Goal: Transaction & Acquisition: Download file/media

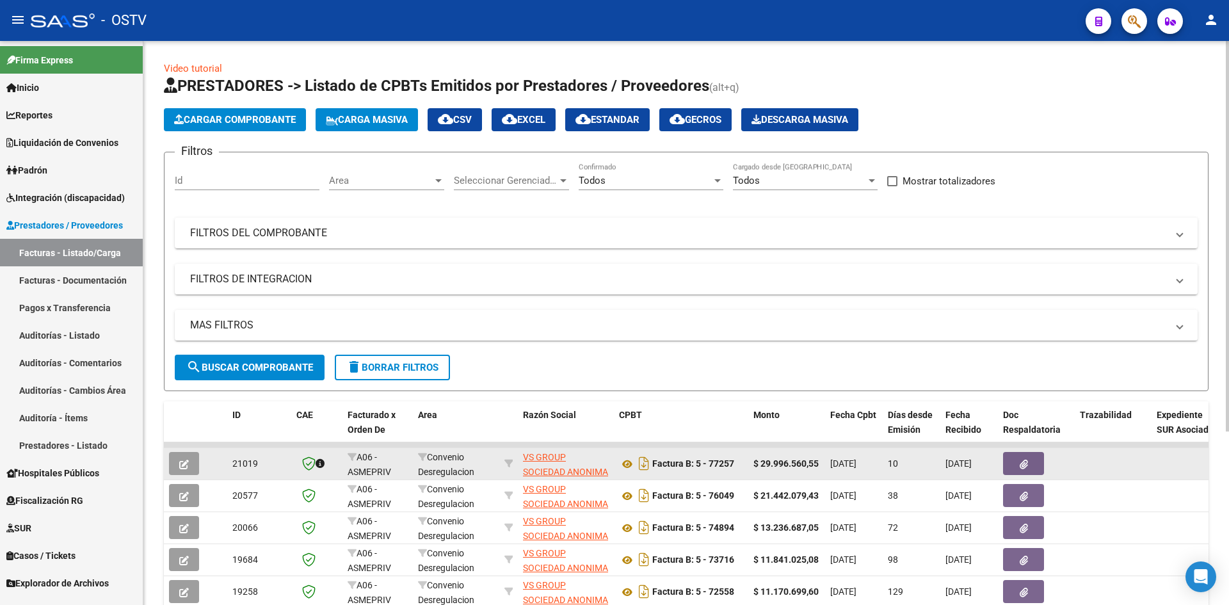
click at [1010, 459] on button "button" at bounding box center [1023, 463] width 41 height 23
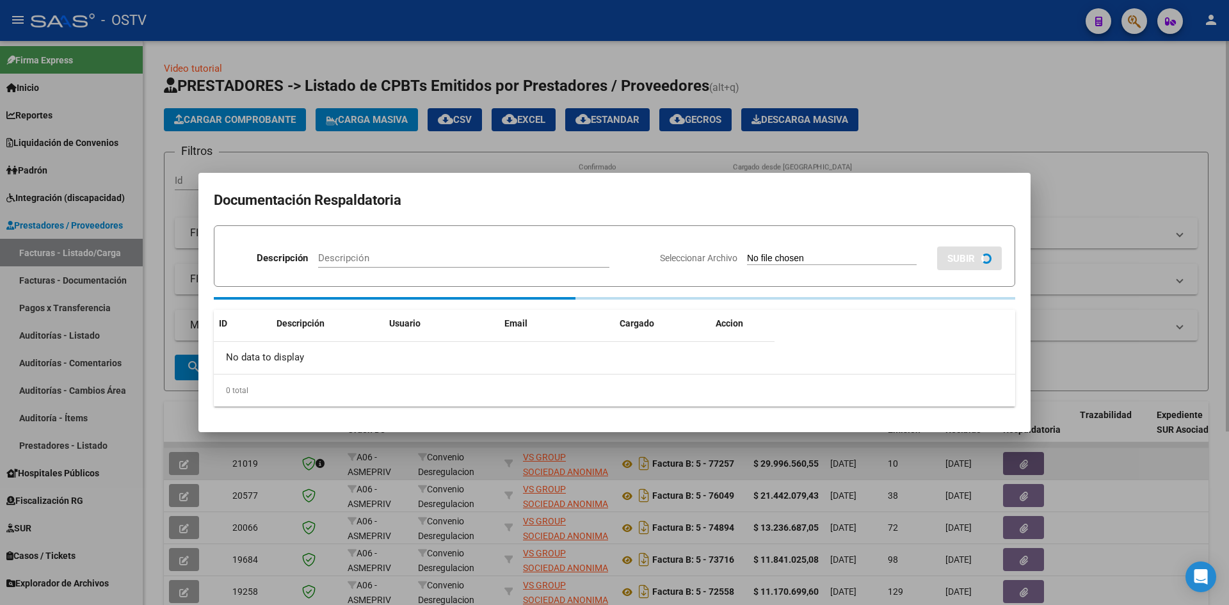
click at [1010, 459] on div at bounding box center [614, 302] width 1229 height 605
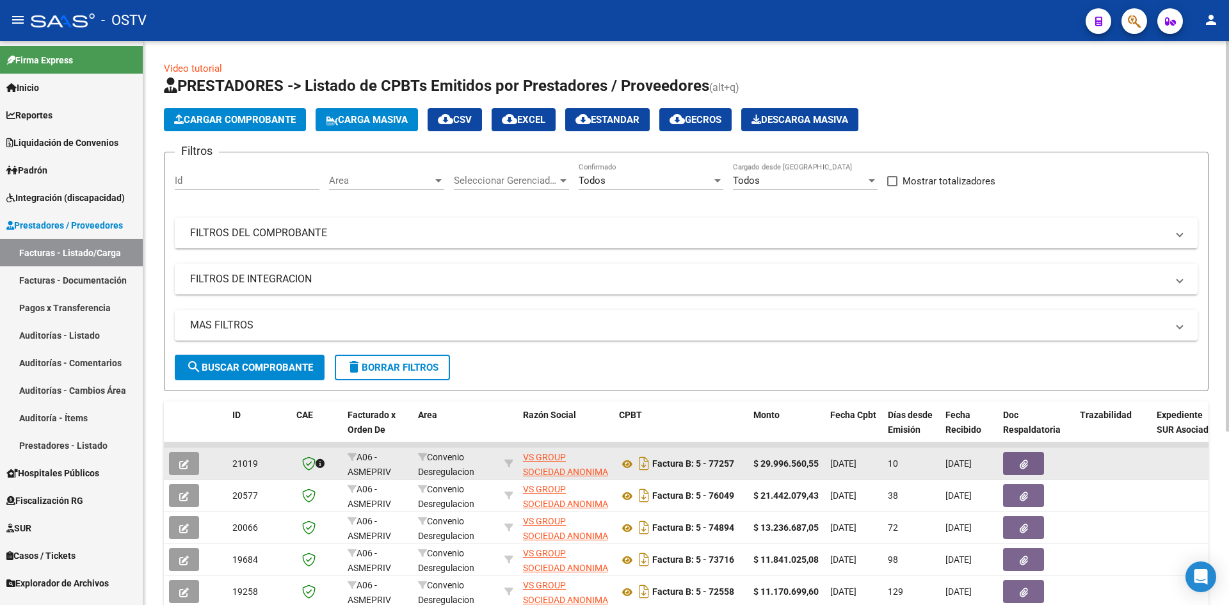
click at [1012, 464] on button "button" at bounding box center [1023, 463] width 41 height 23
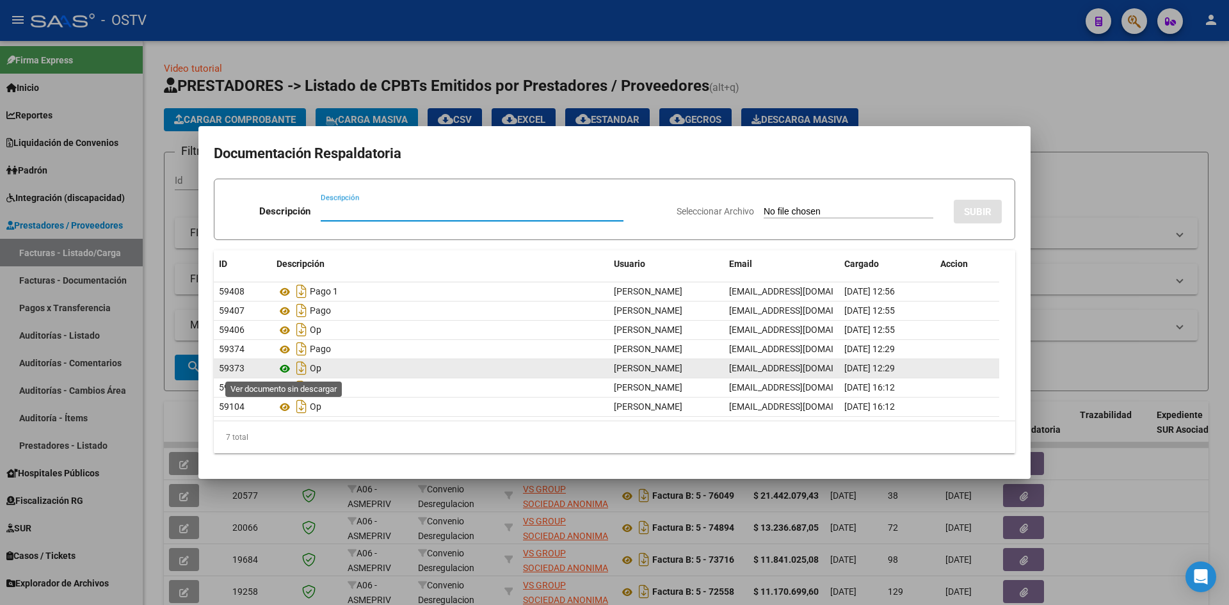
click at [287, 371] on icon at bounding box center [285, 368] width 17 height 15
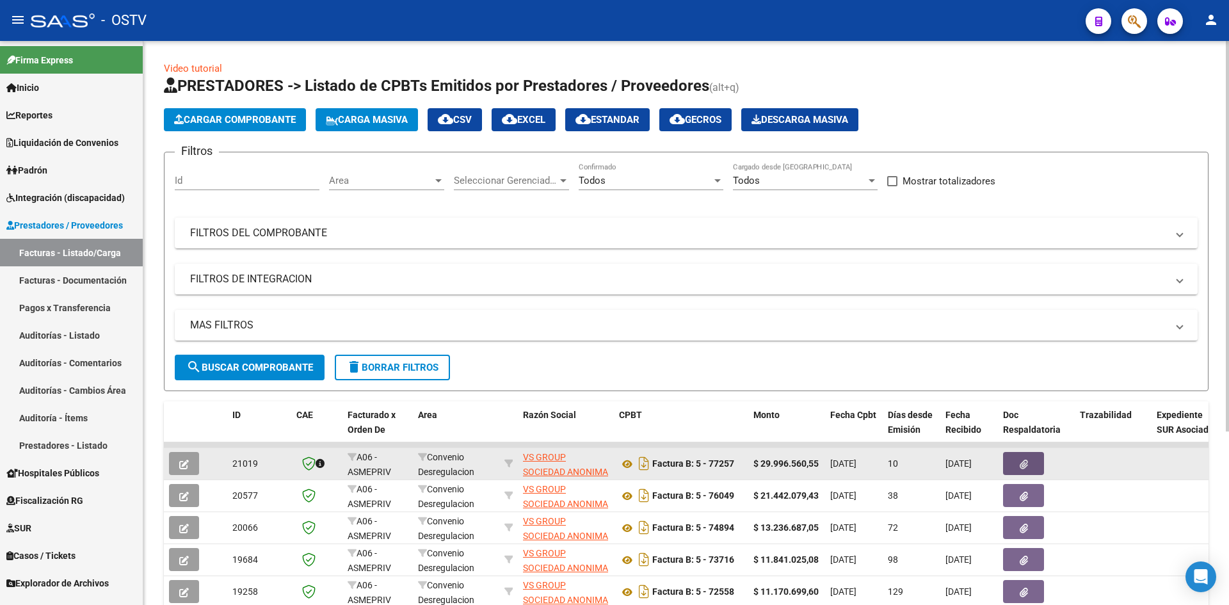
click at [1036, 458] on button "button" at bounding box center [1023, 463] width 41 height 23
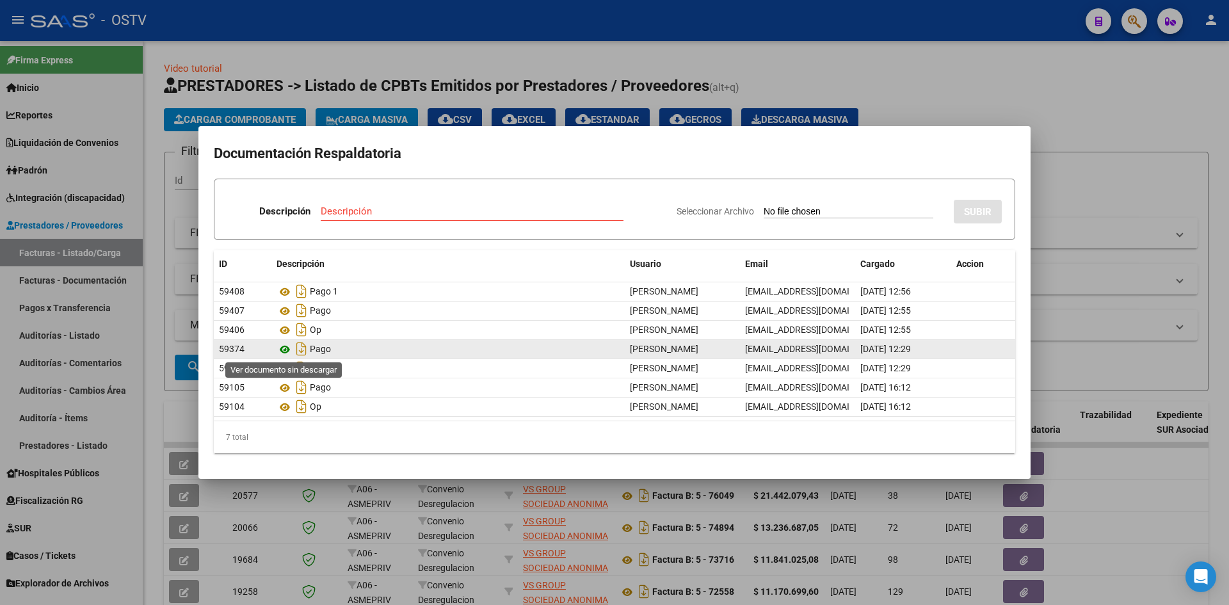
click at [286, 348] on icon at bounding box center [285, 349] width 17 height 15
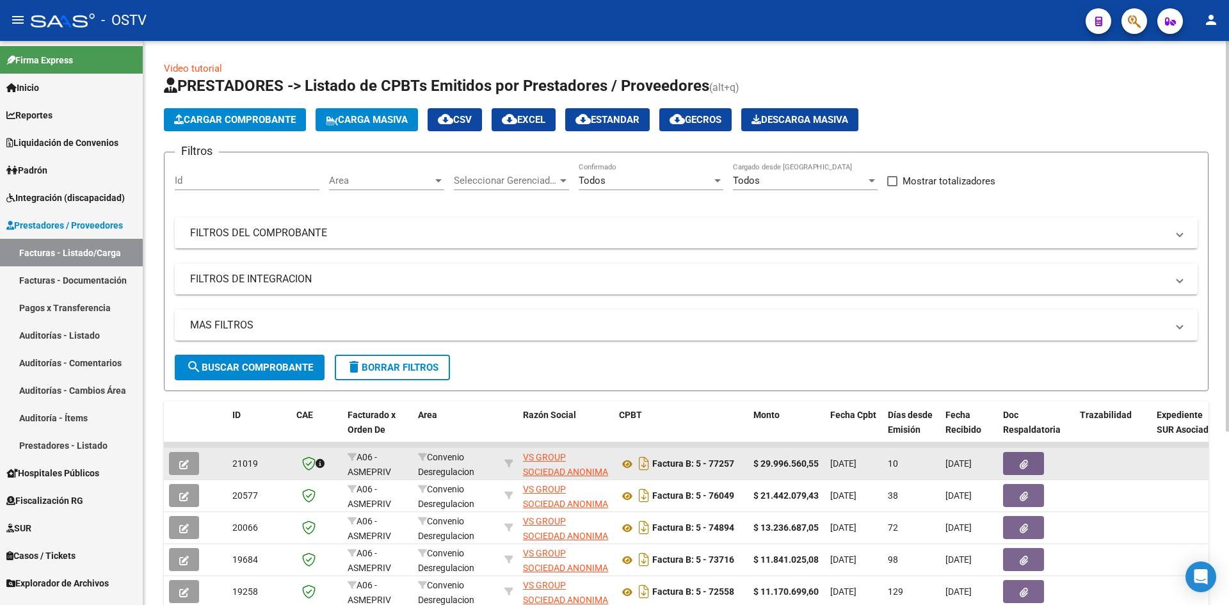
click at [1023, 464] on icon "button" at bounding box center [1024, 465] width 8 height 10
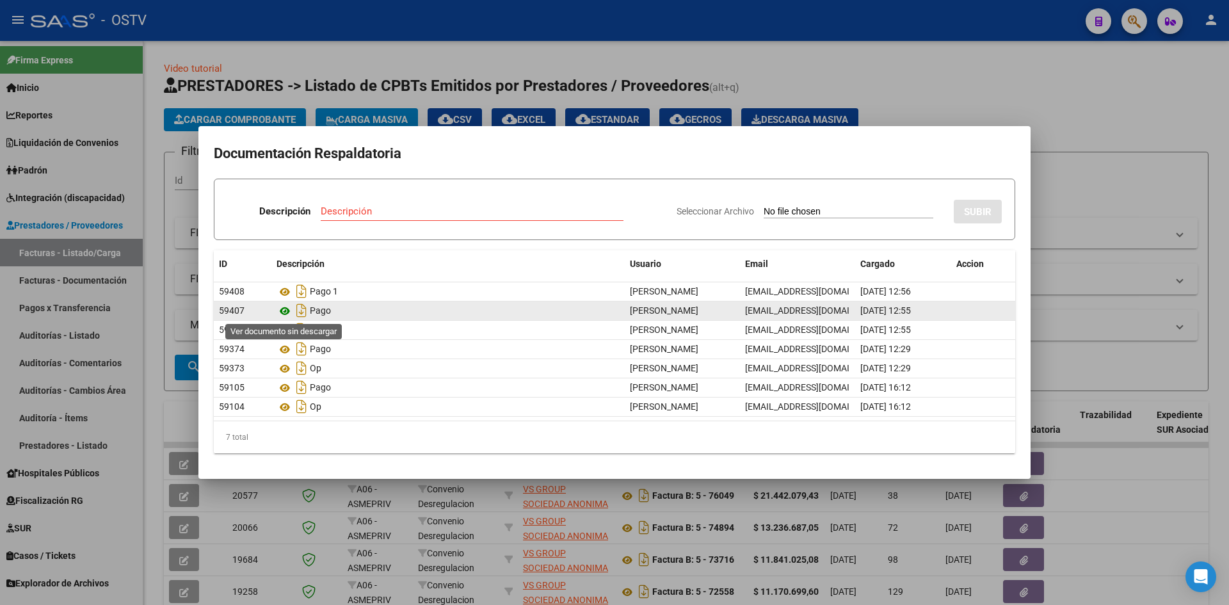
click at [289, 309] on icon at bounding box center [285, 310] width 17 height 15
